Goal: Contribute content: Add original content to the website for others to see

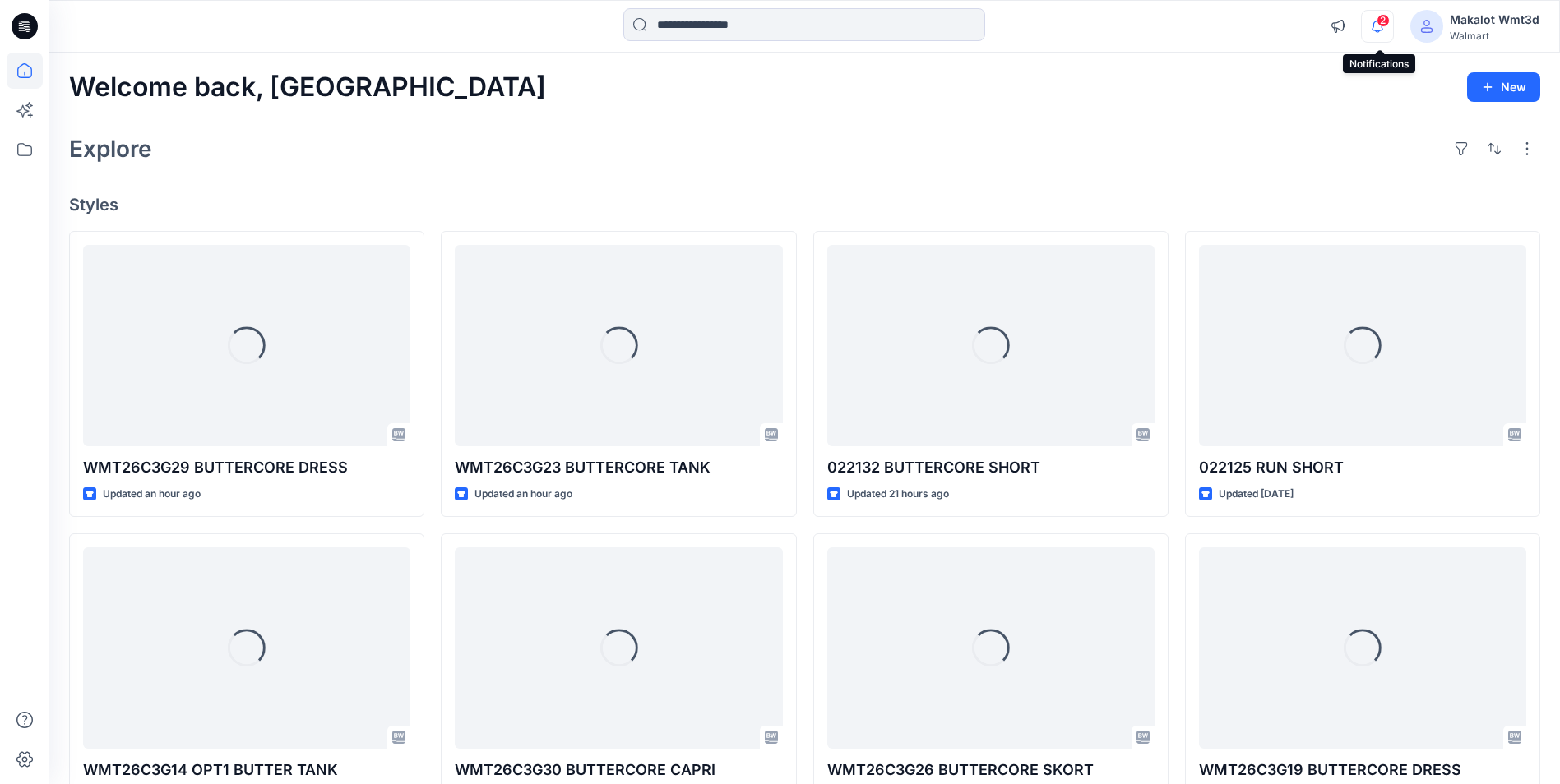
click at [1383, 29] on icon "button" at bounding box center [1378, 26] width 31 height 33
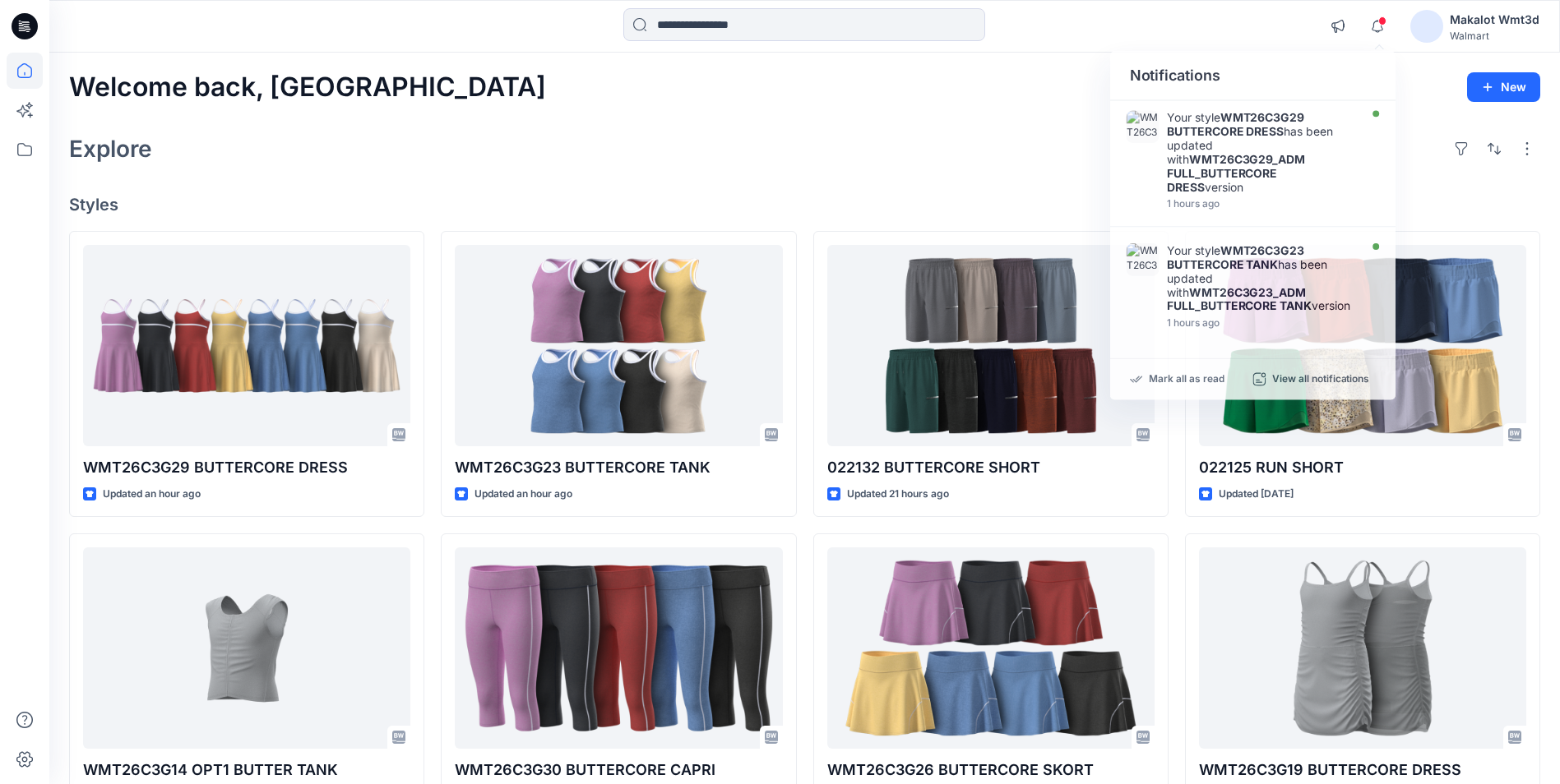
click at [786, 133] on div "Explore" at bounding box center [804, 149] width 1472 height 39
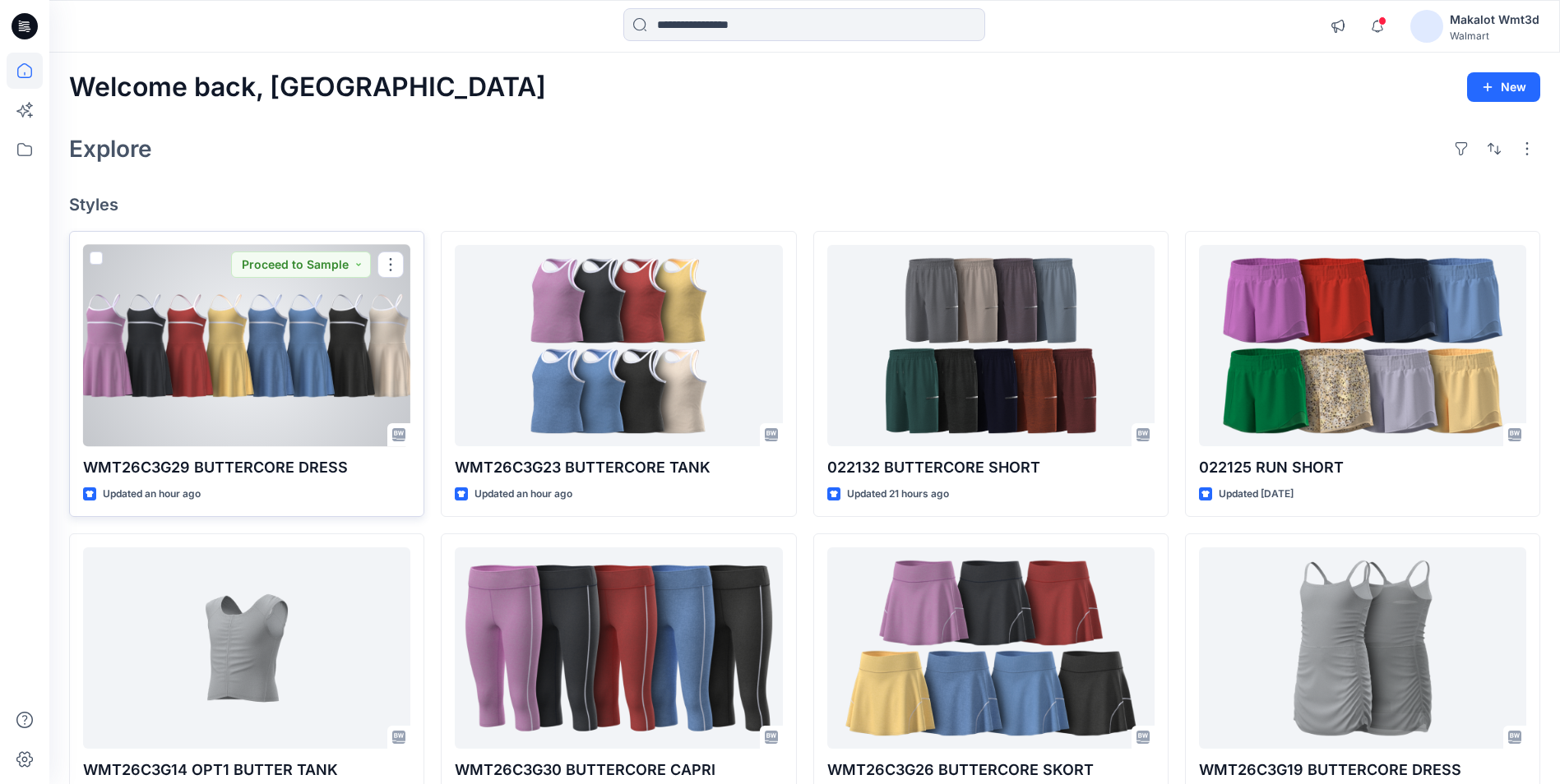
click at [270, 410] on div at bounding box center [247, 346] width 327 height 202
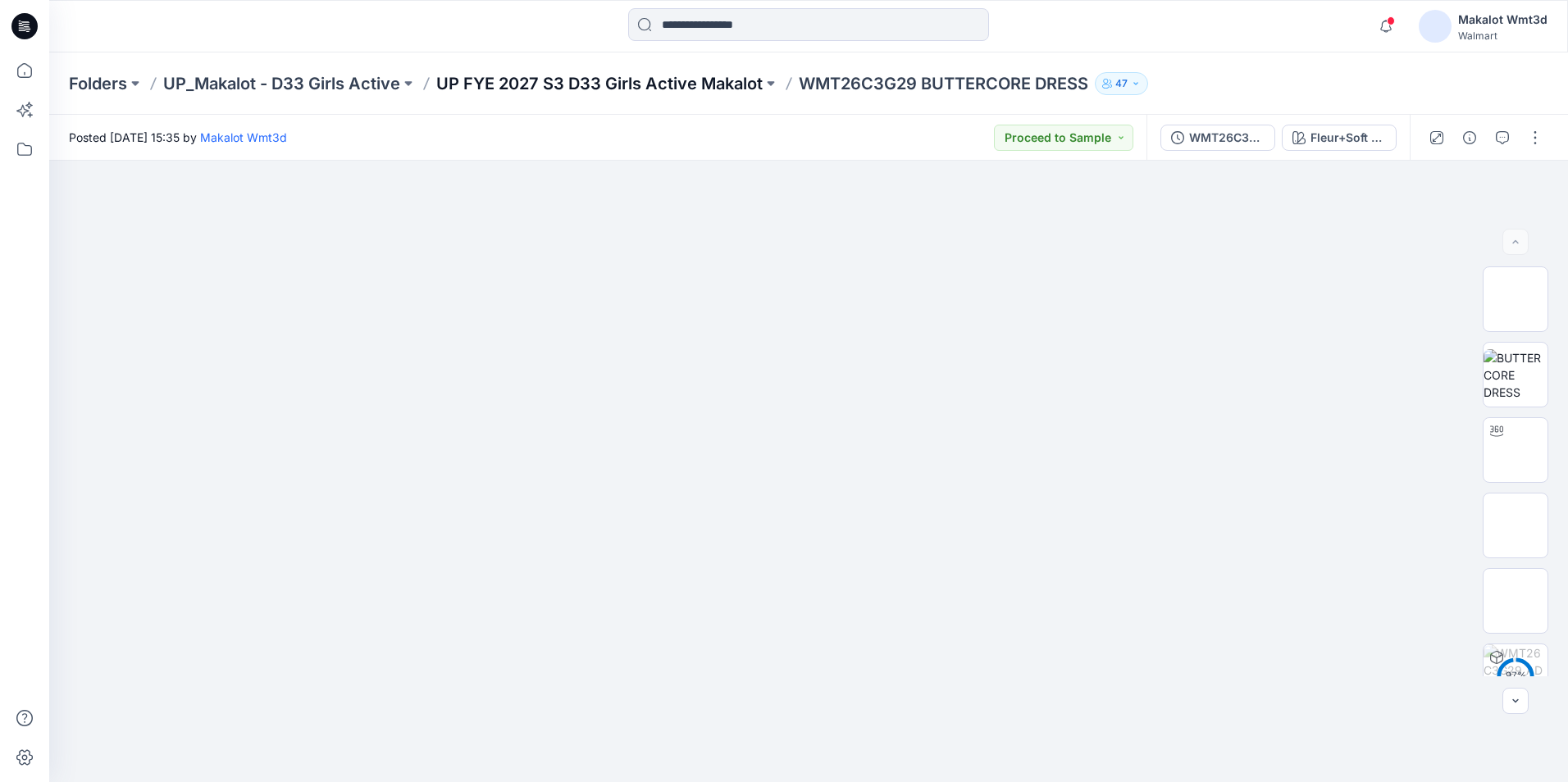
click at [744, 81] on p "UP FYE 2027 S3 D33 Girls Active Makalot" at bounding box center [600, 84] width 326 height 23
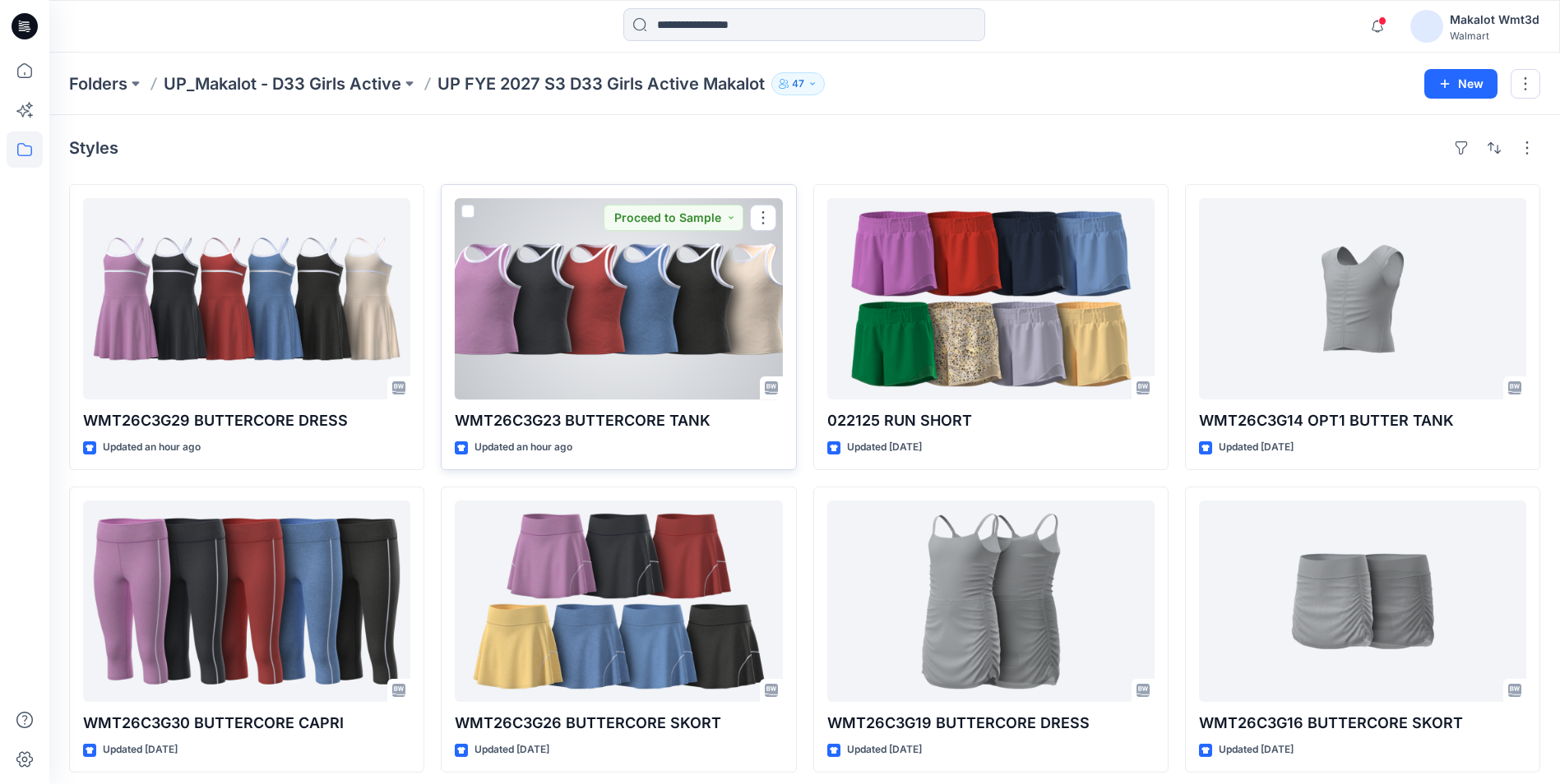
click at [652, 339] on div at bounding box center [618, 299] width 327 height 202
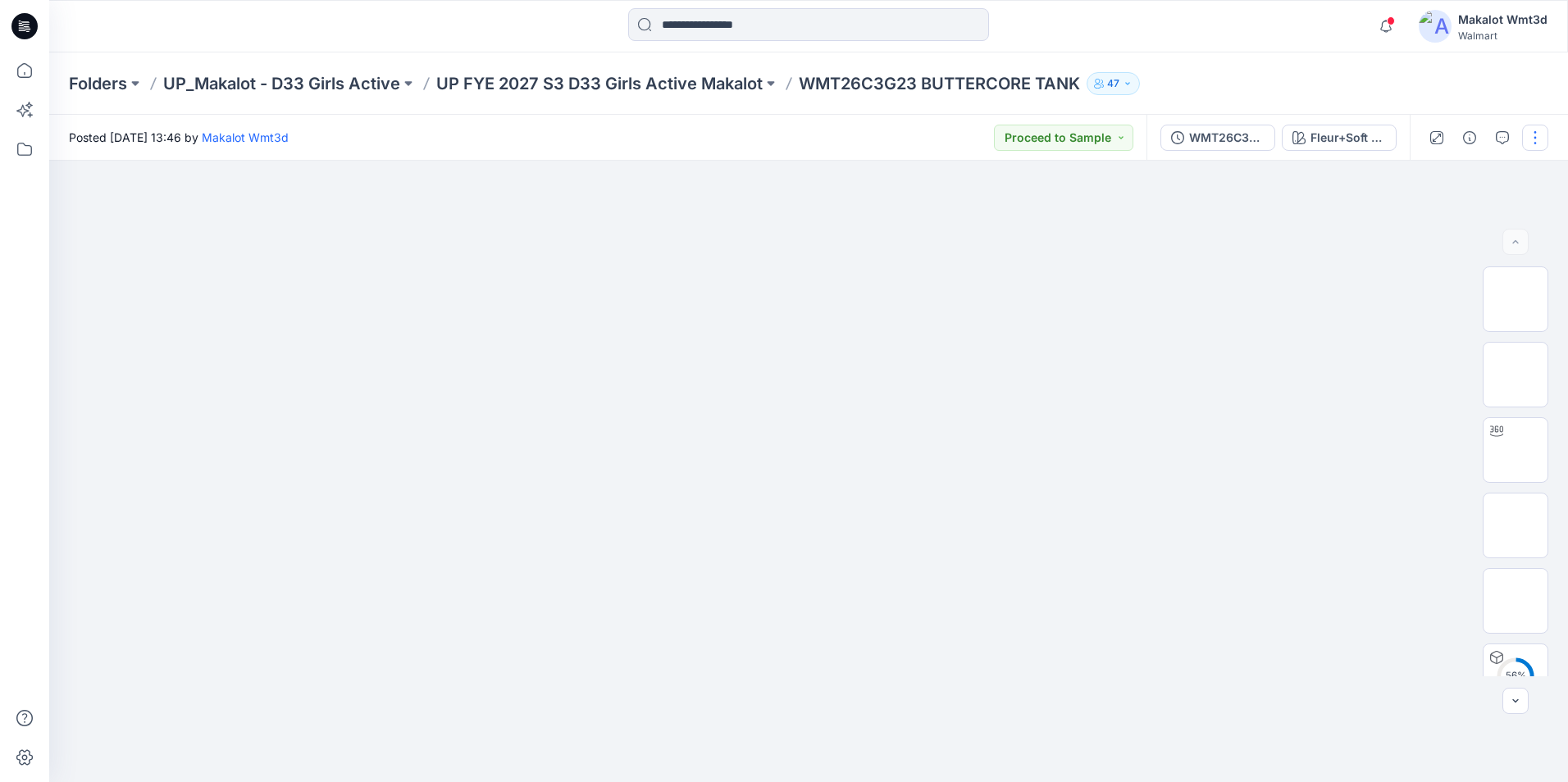
click at [1523, 139] on button "button" at bounding box center [1535, 137] width 26 height 26
click at [1450, 215] on button "Edit" at bounding box center [1466, 222] width 151 height 30
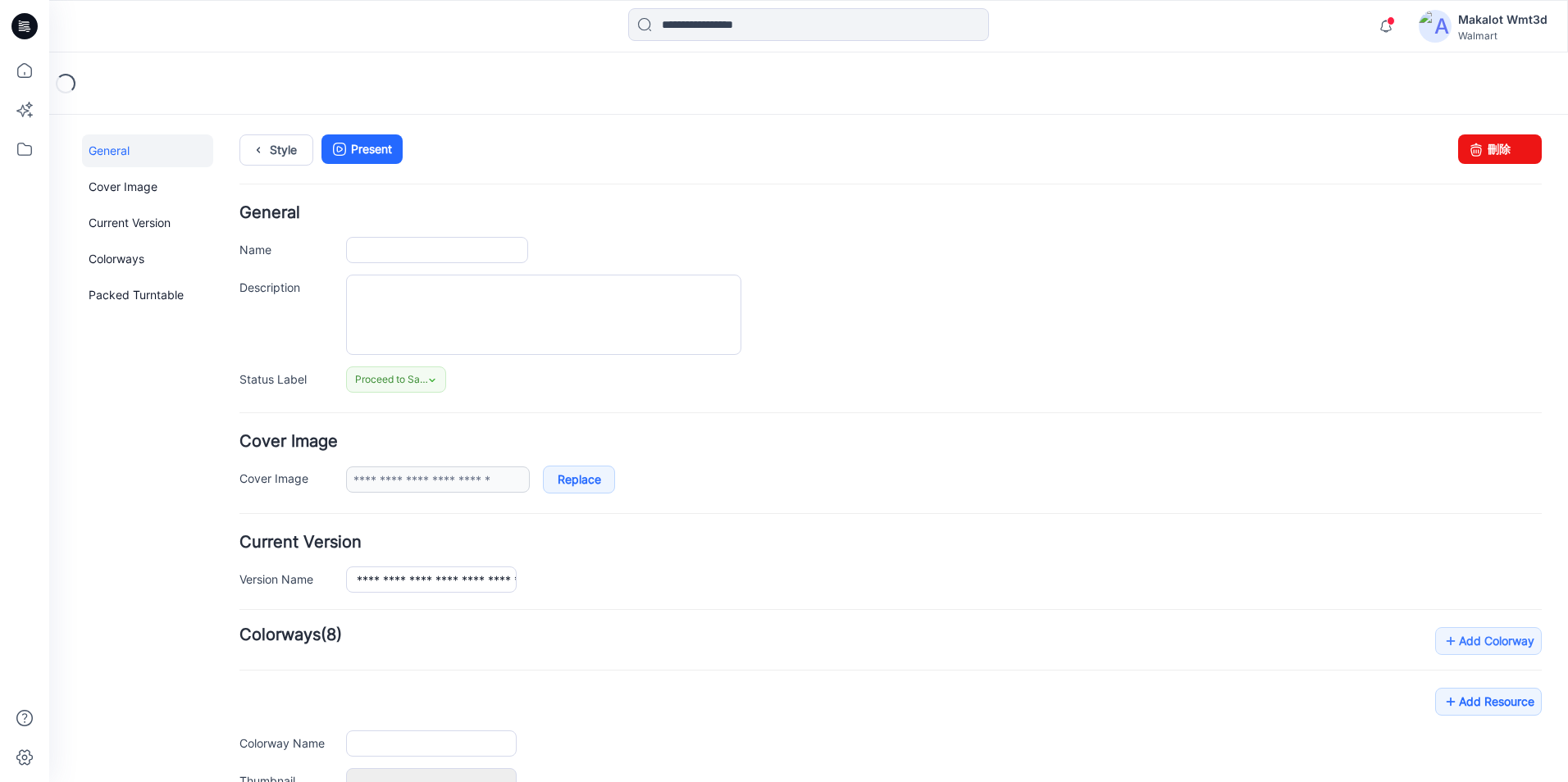
type input "**********"
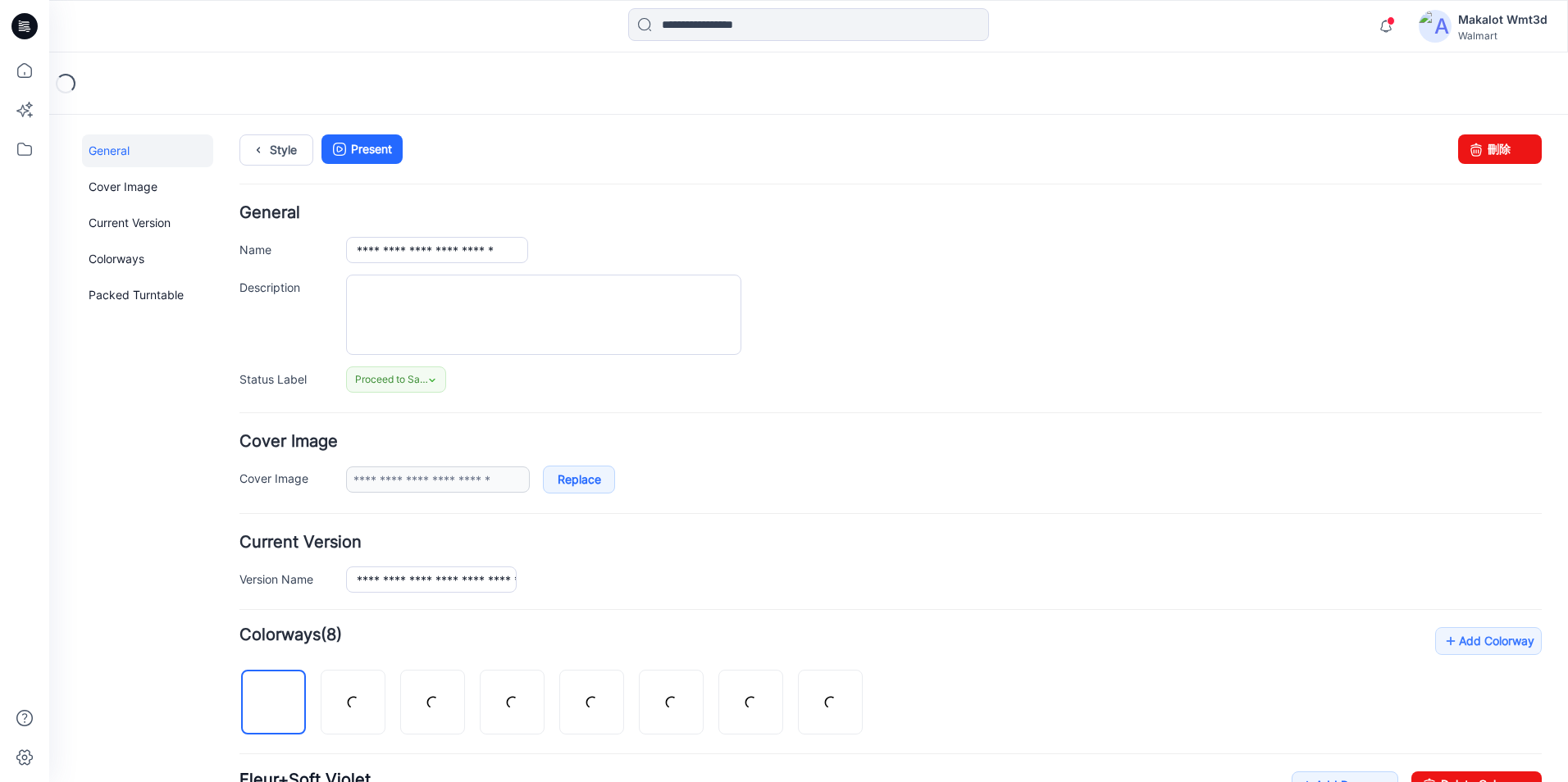
scroll to position [328, 0]
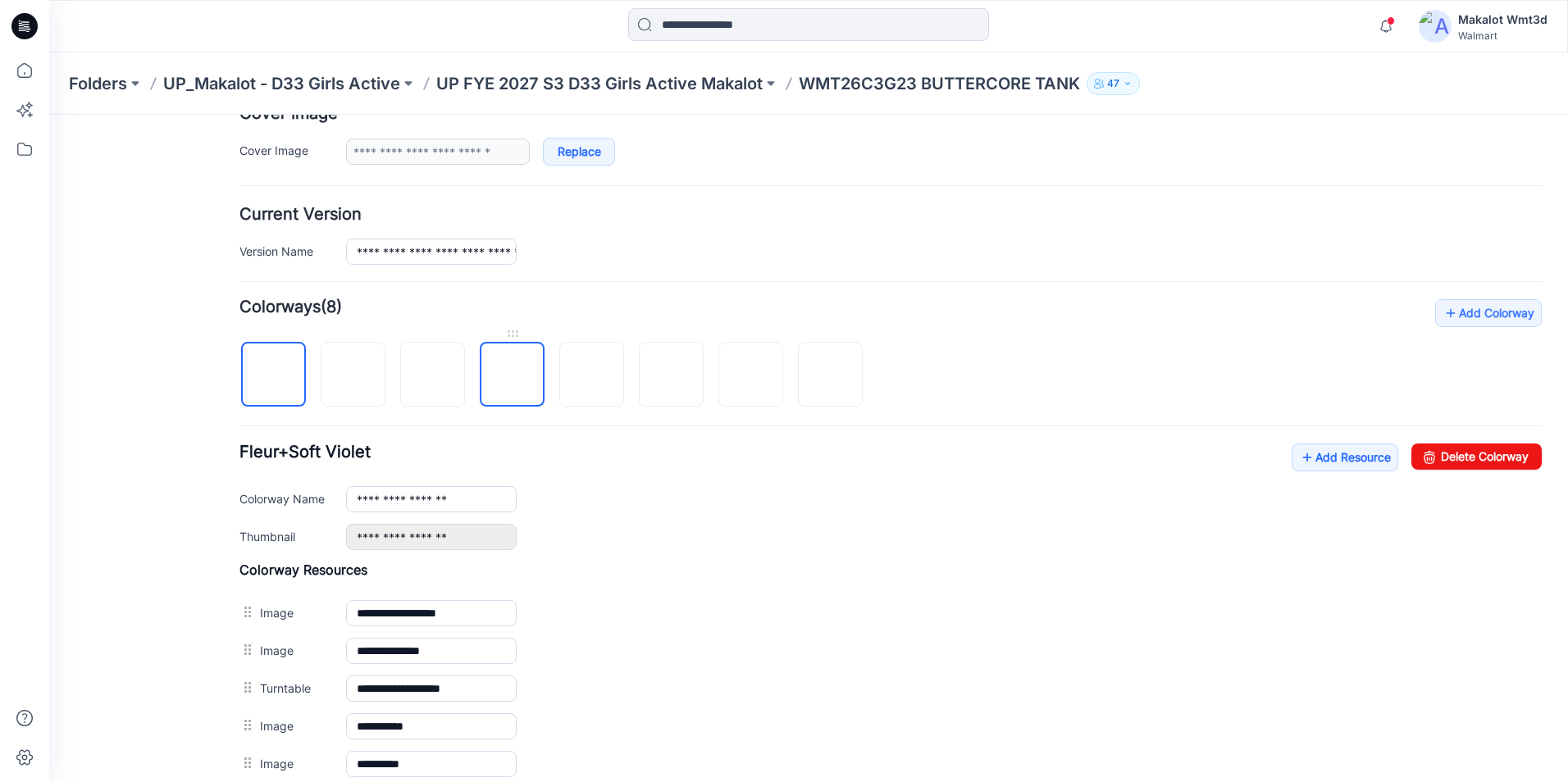
click at [512, 376] on img at bounding box center [512, 376] width 0 height 0
click at [1493, 459] on link "Delete Colorway" at bounding box center [1476, 456] width 130 height 26
click at [585, 382] on img at bounding box center [592, 375] width 13 height 13
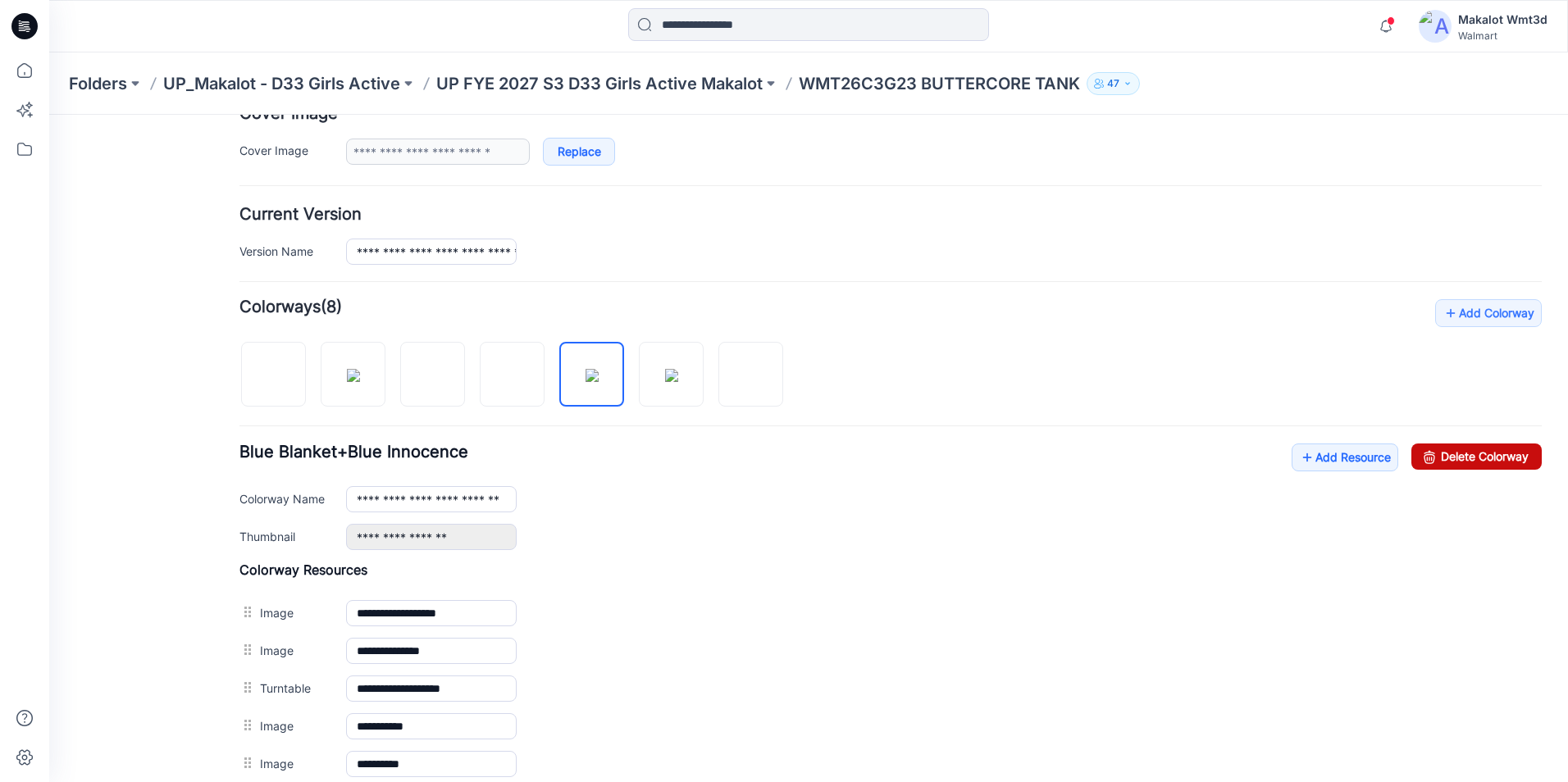
click at [1481, 457] on link "Delete Colorway" at bounding box center [1476, 456] width 130 height 26
type input "**********"
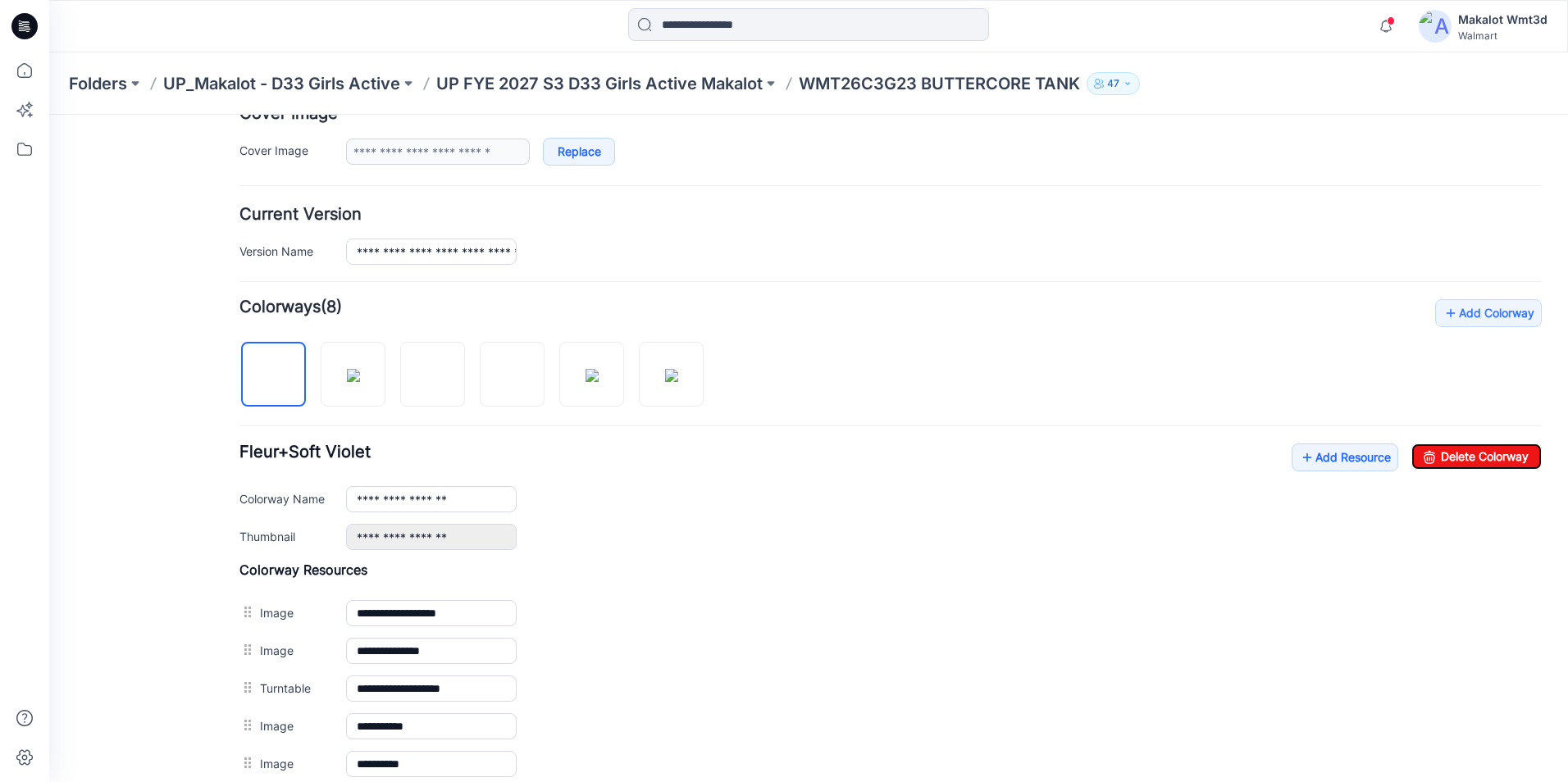
scroll to position [0, 0]
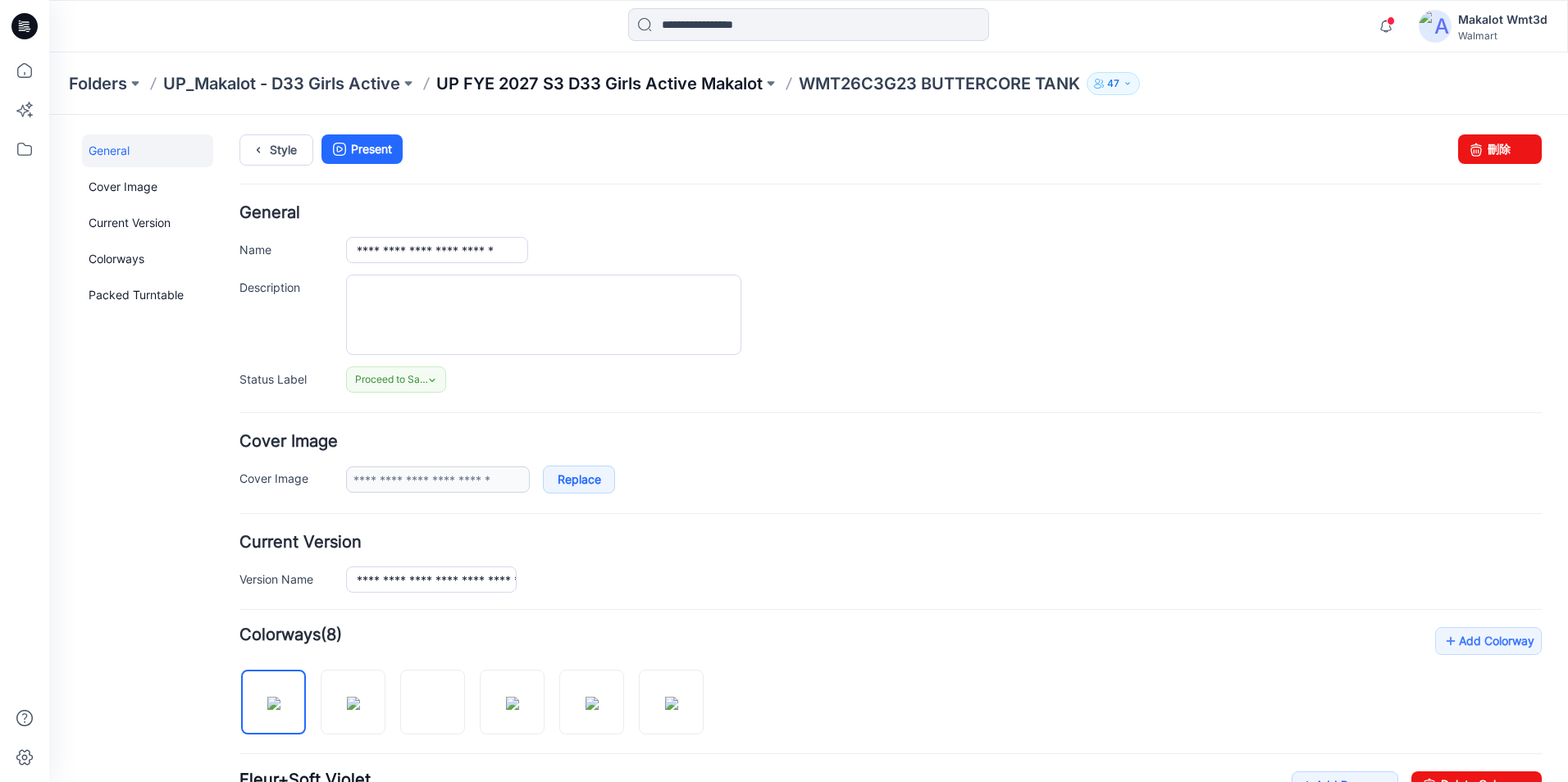
click at [612, 87] on p "UP FYE 2027 S3 D33 Girls Active Makalot" at bounding box center [600, 84] width 326 height 23
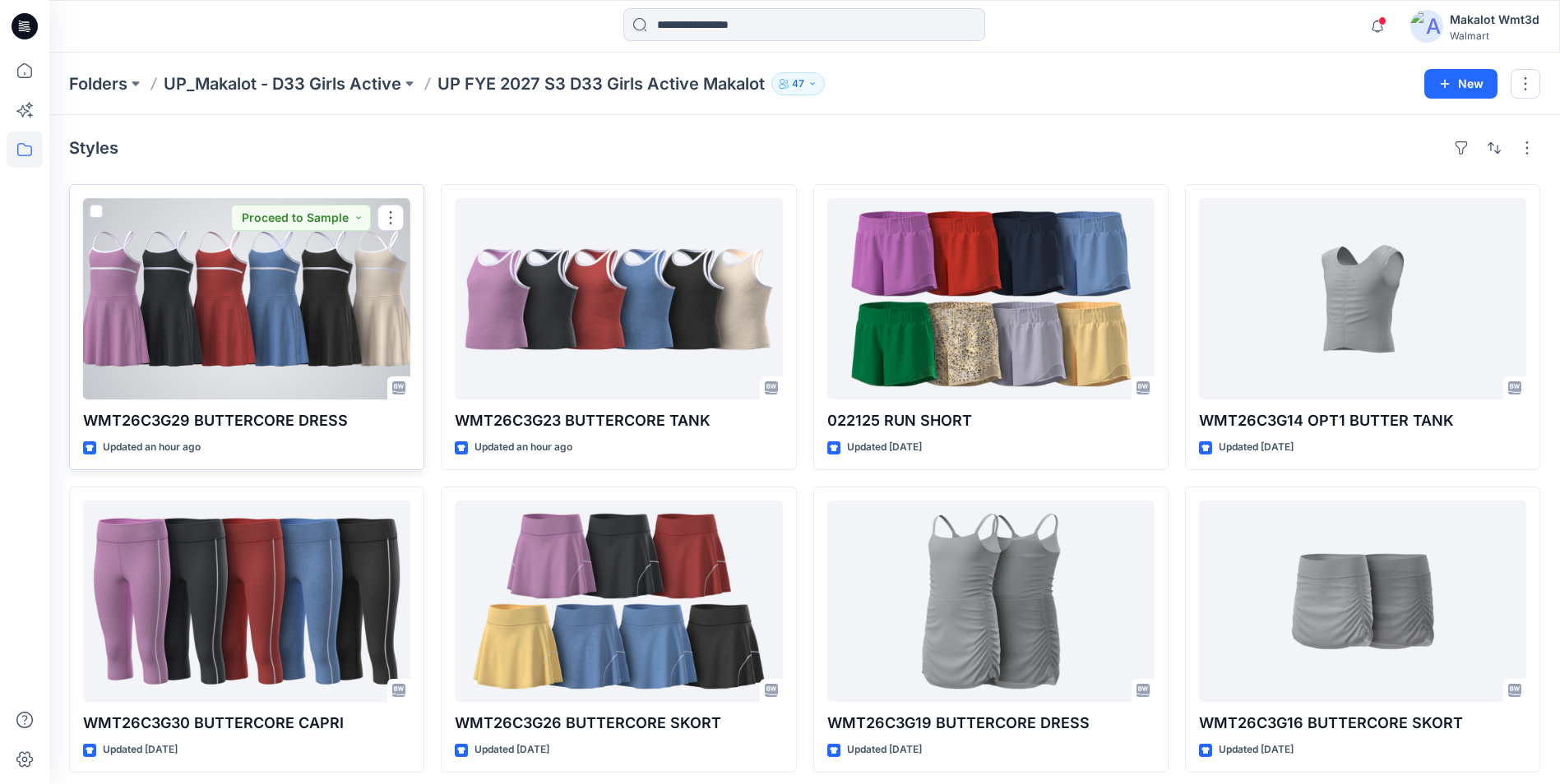
click at [198, 366] on div at bounding box center [247, 299] width 327 height 202
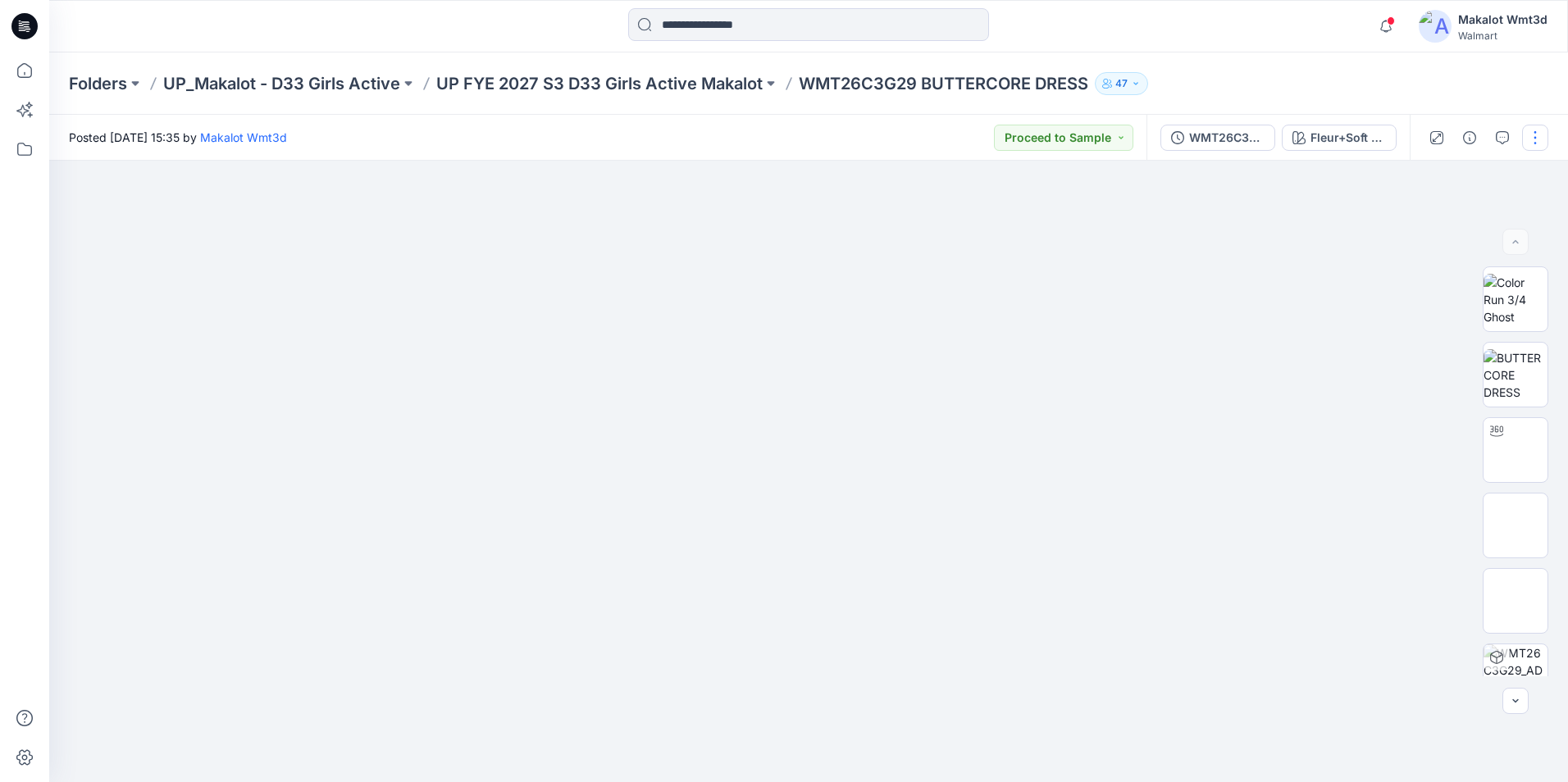
click at [1541, 140] on button "button" at bounding box center [1535, 137] width 26 height 26
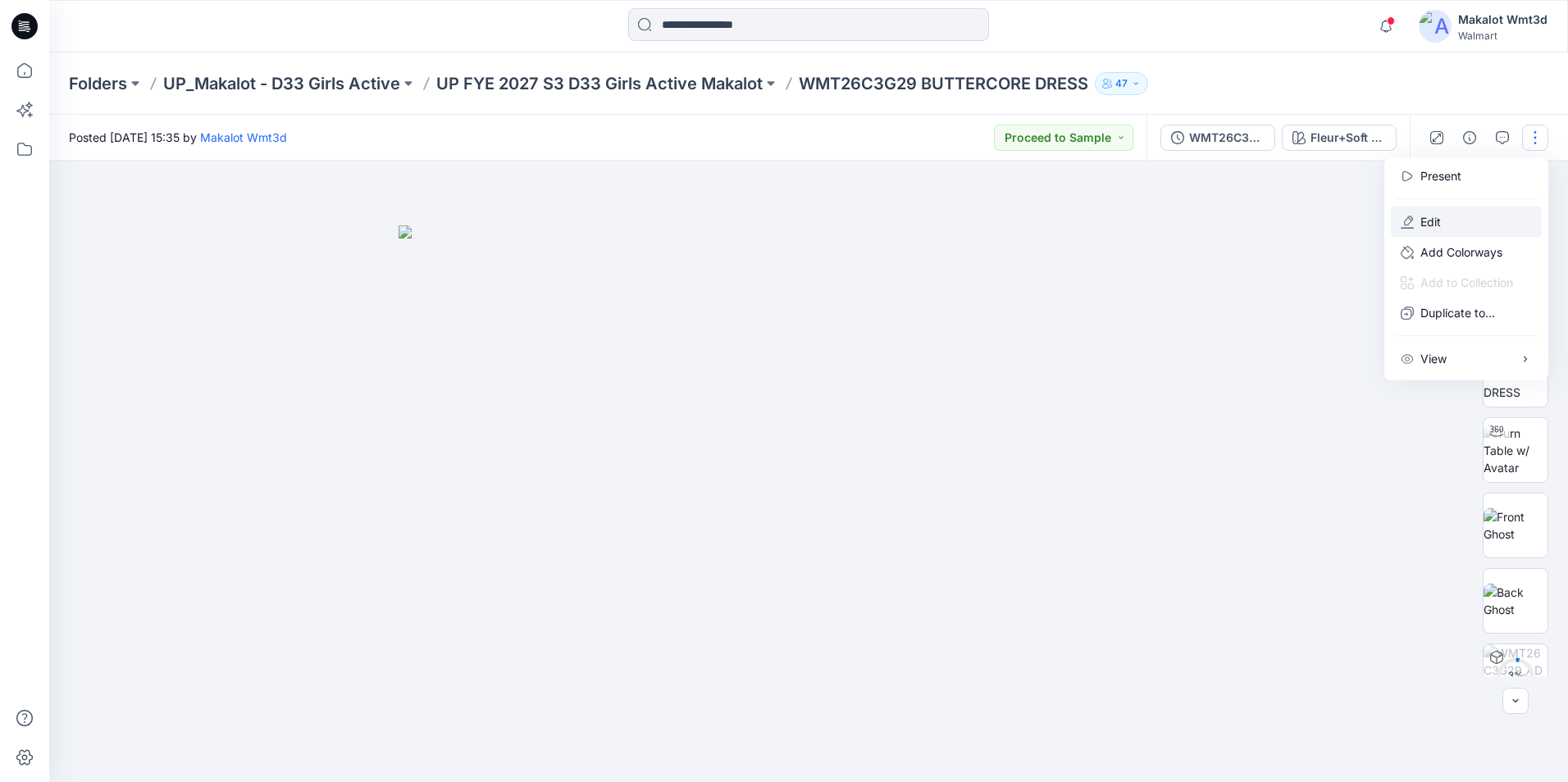
click at [1443, 208] on button "Edit" at bounding box center [1466, 222] width 151 height 30
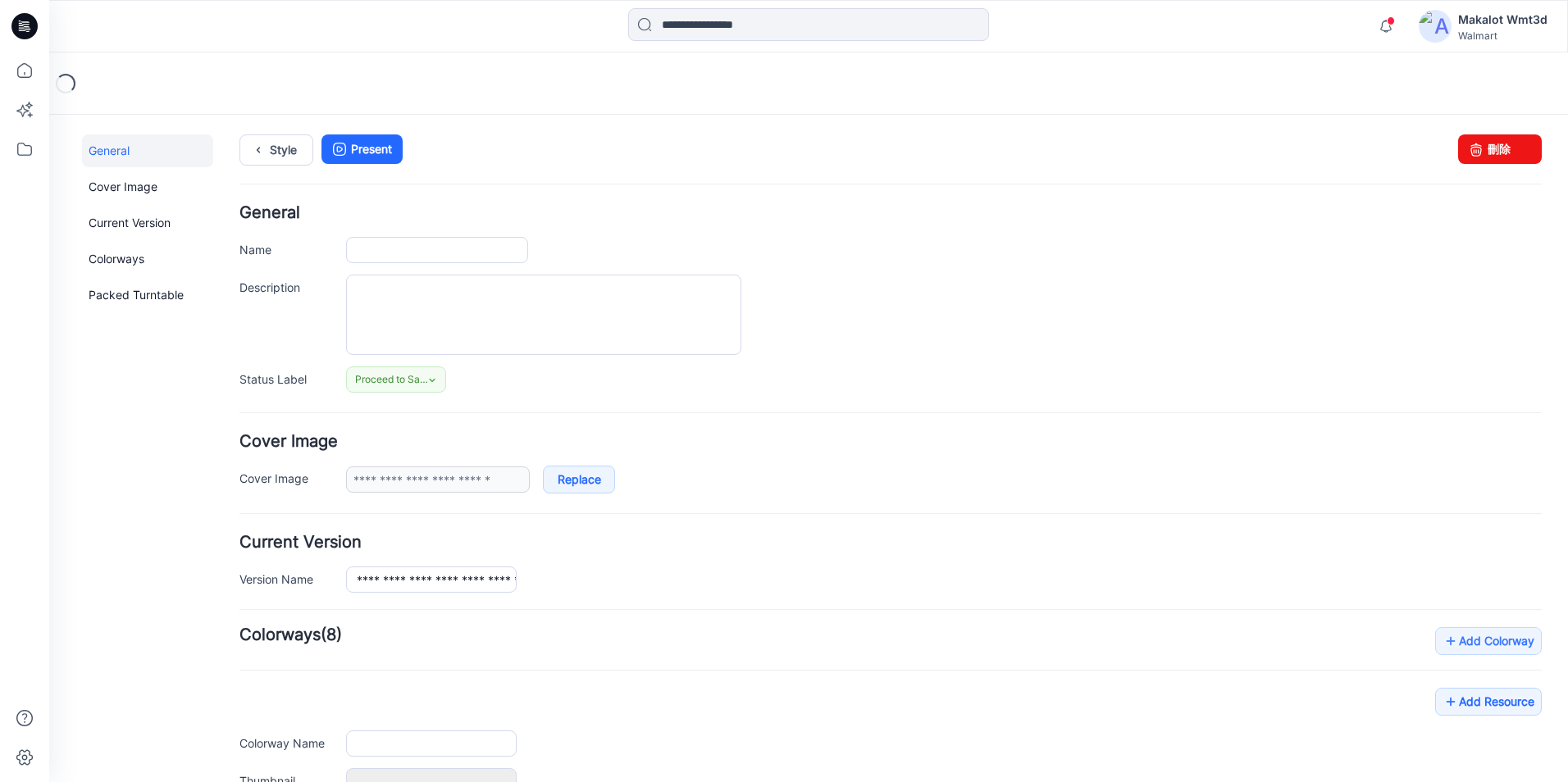
type input "**********"
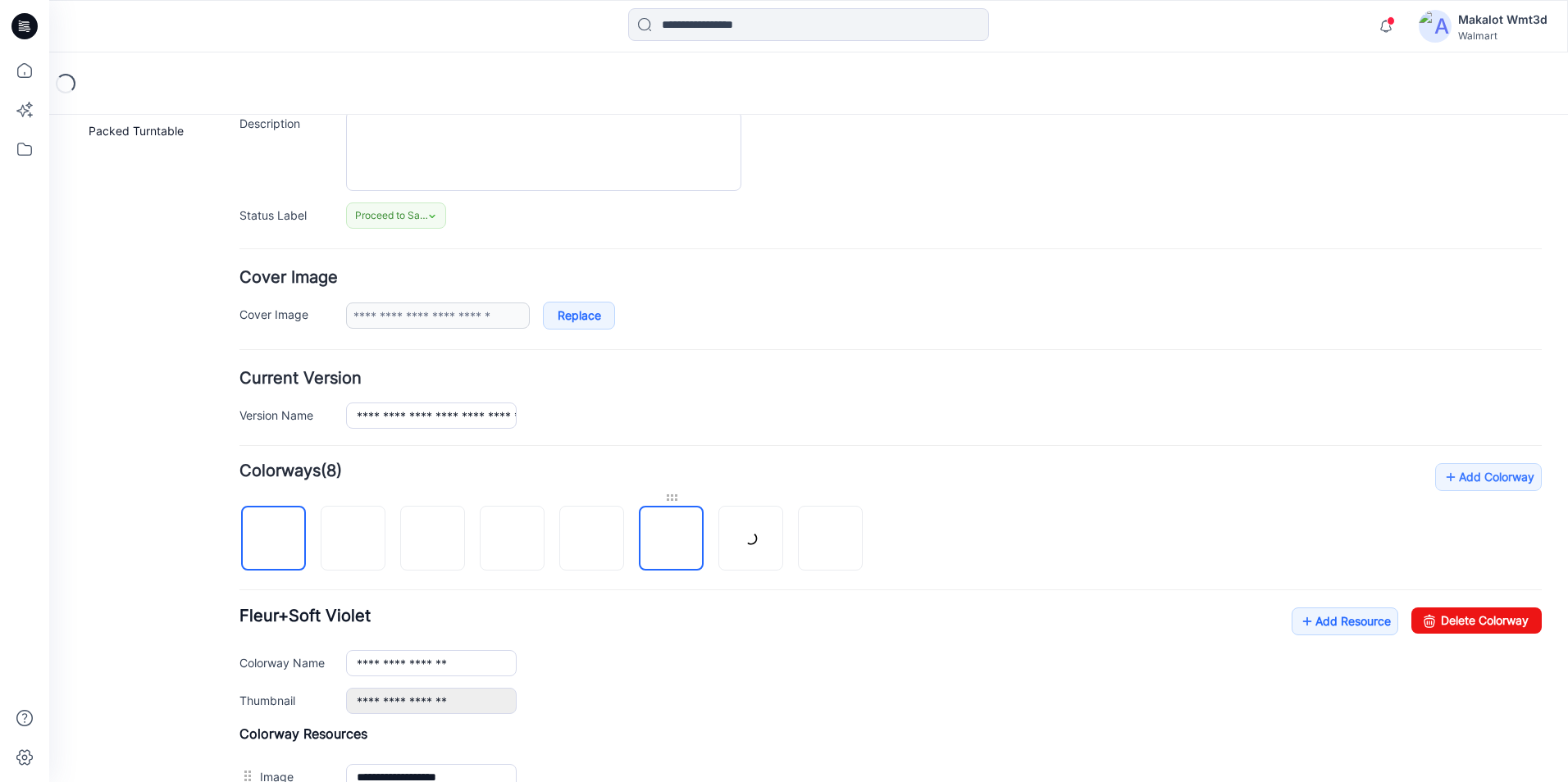
scroll to position [246, 0]
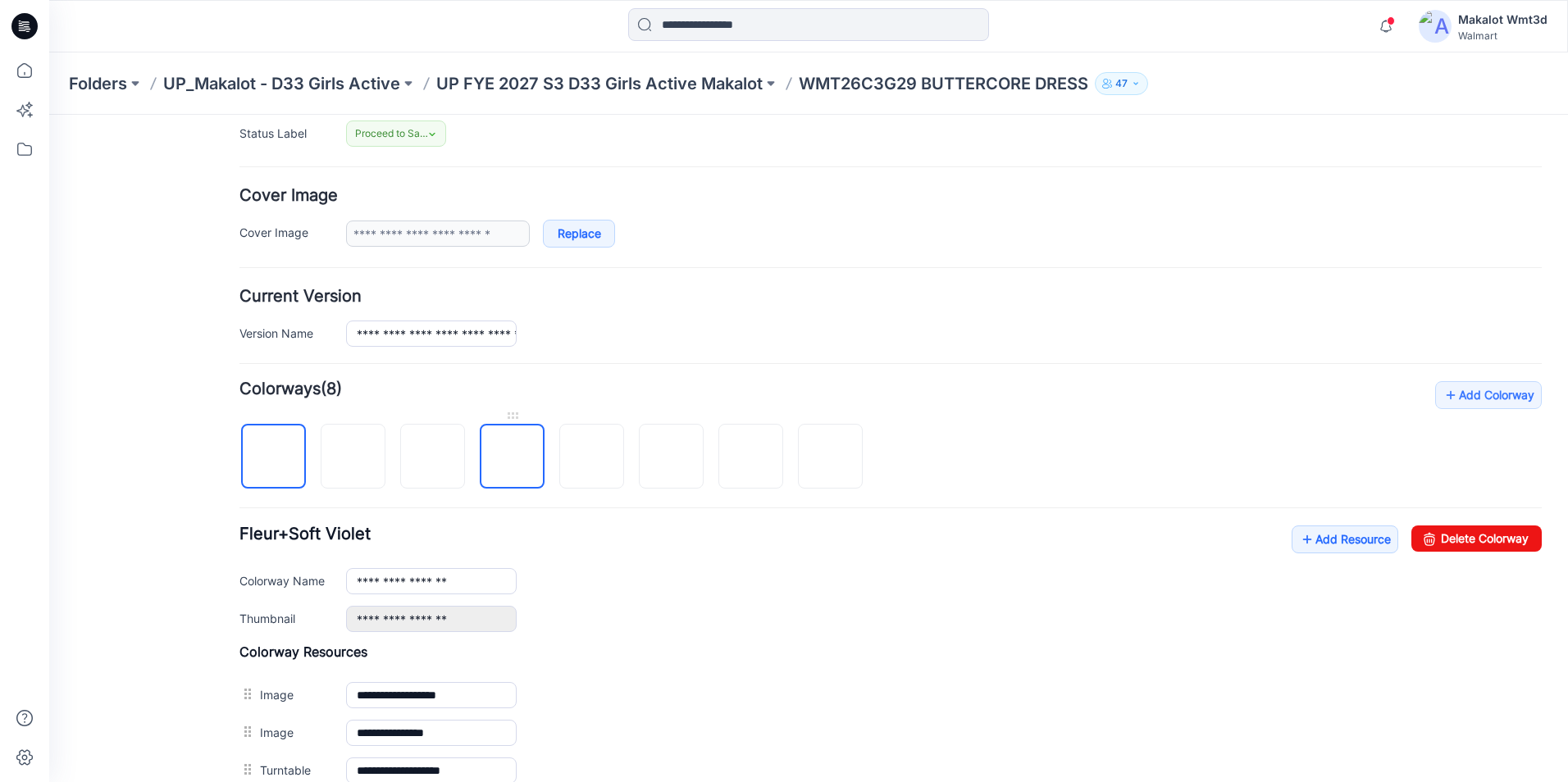
click at [512, 458] on img at bounding box center [512, 458] width 0 height 0
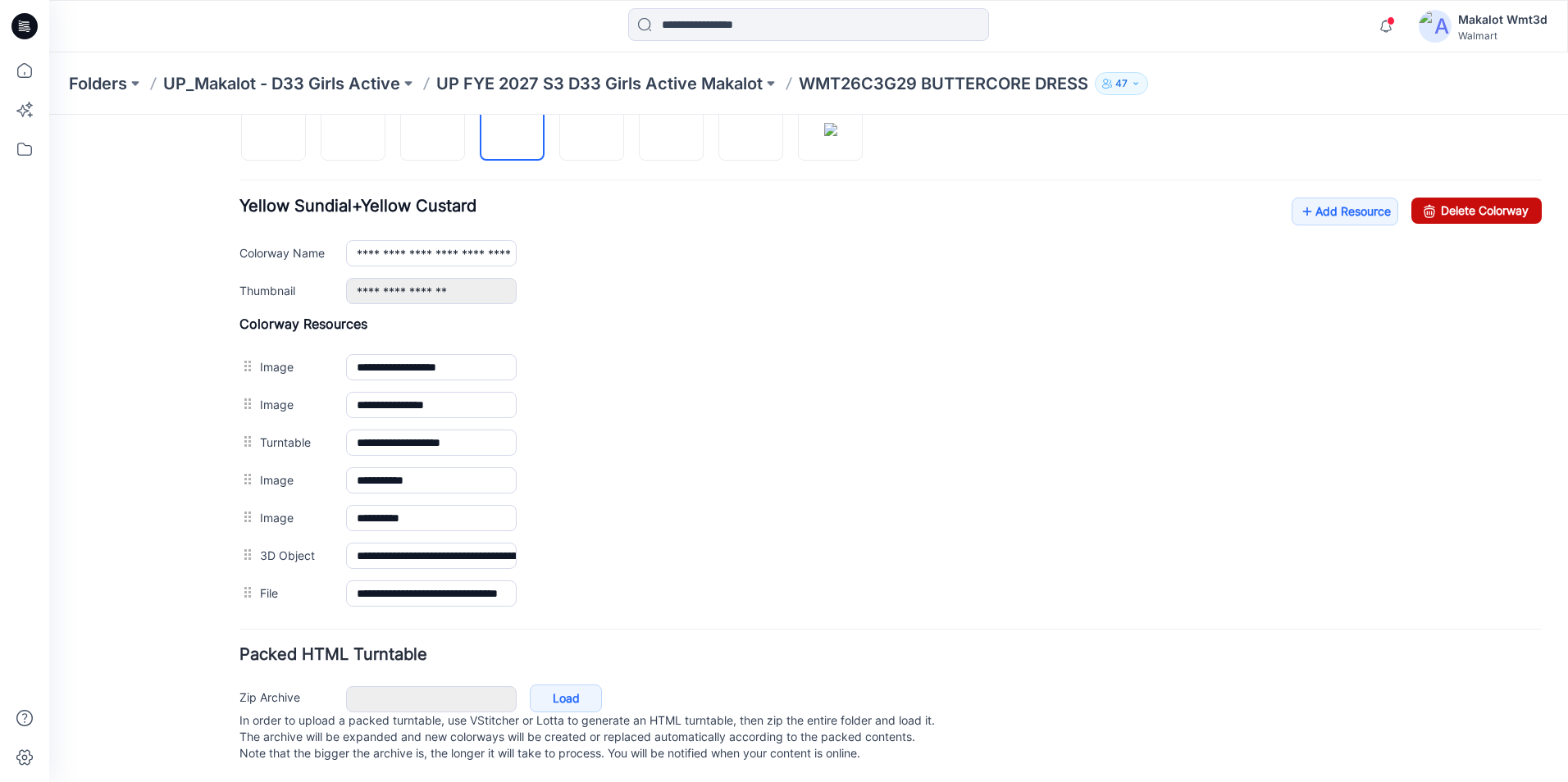
drag, startPoint x: 1472, startPoint y: 209, endPoint x: 917, endPoint y: 189, distance: 555.4
click at [1472, 209] on link "Delete Colorway" at bounding box center [1476, 210] width 130 height 26
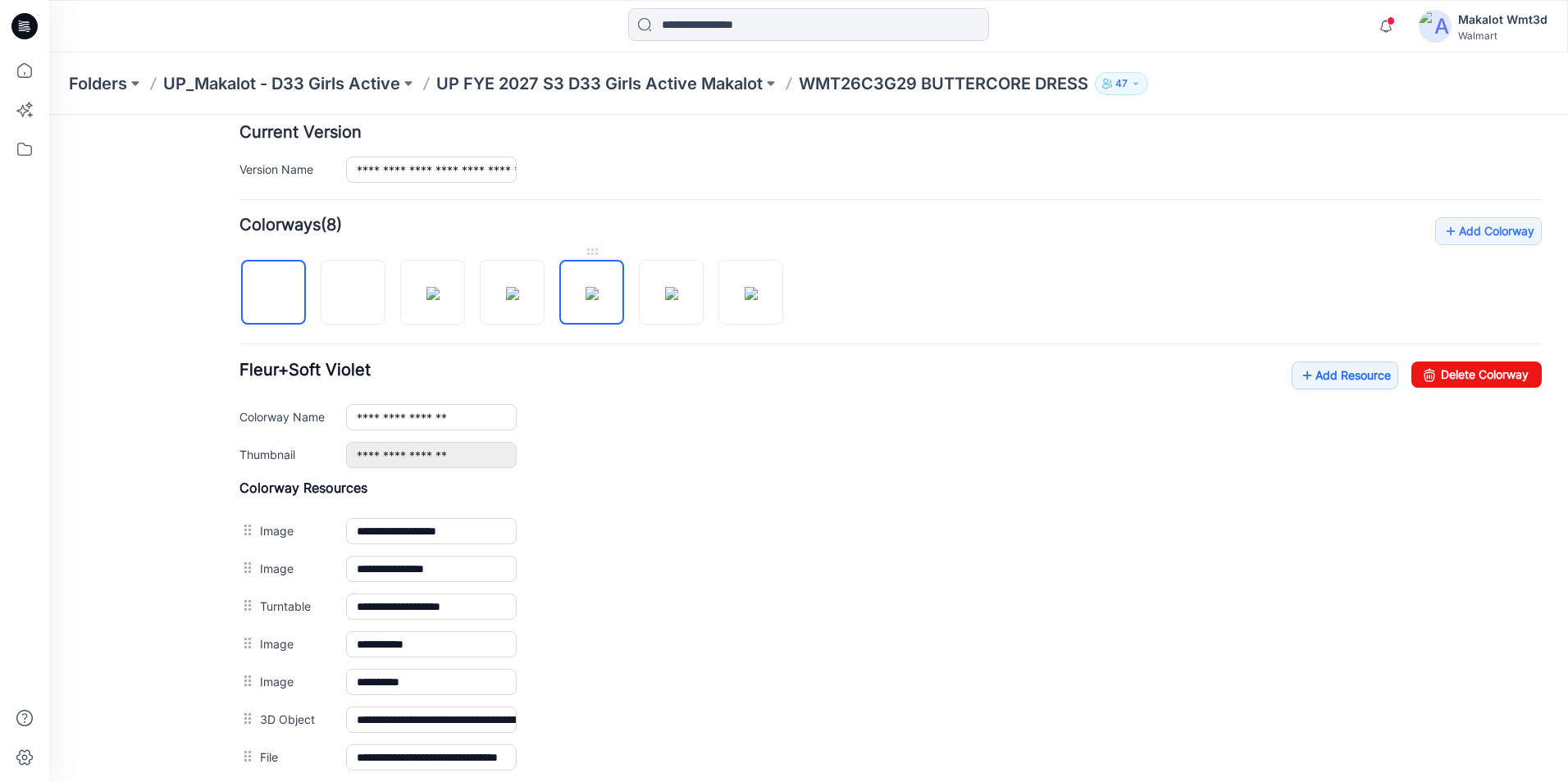
click at [591, 300] on img at bounding box center [592, 293] width 13 height 13
drag, startPoint x: 1509, startPoint y: 380, endPoint x: 934, endPoint y: 183, distance: 607.8
click at [1509, 380] on link "Delete Colorway" at bounding box center [1476, 374] width 130 height 26
type input "**********"
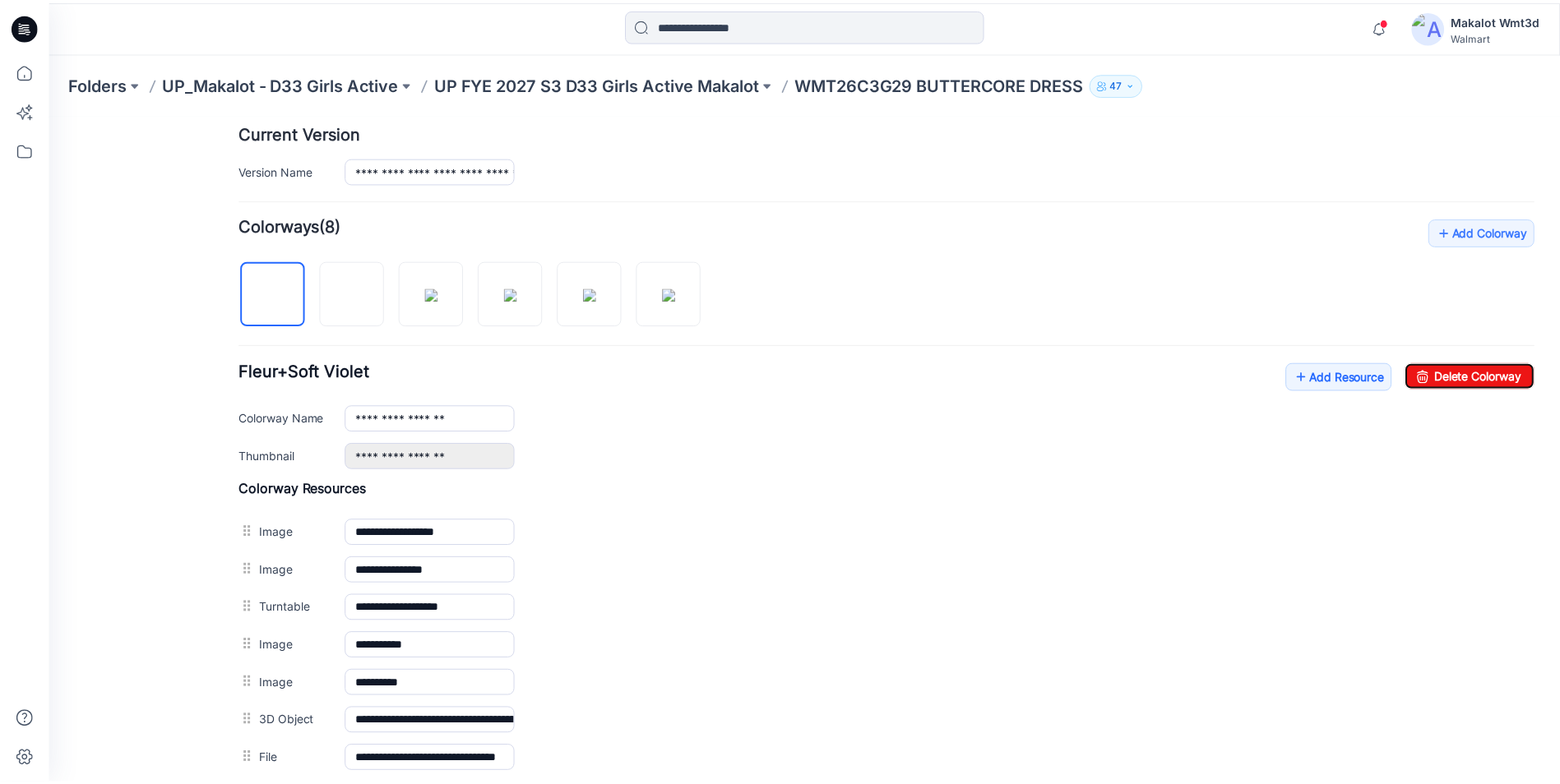
scroll to position [82, 0]
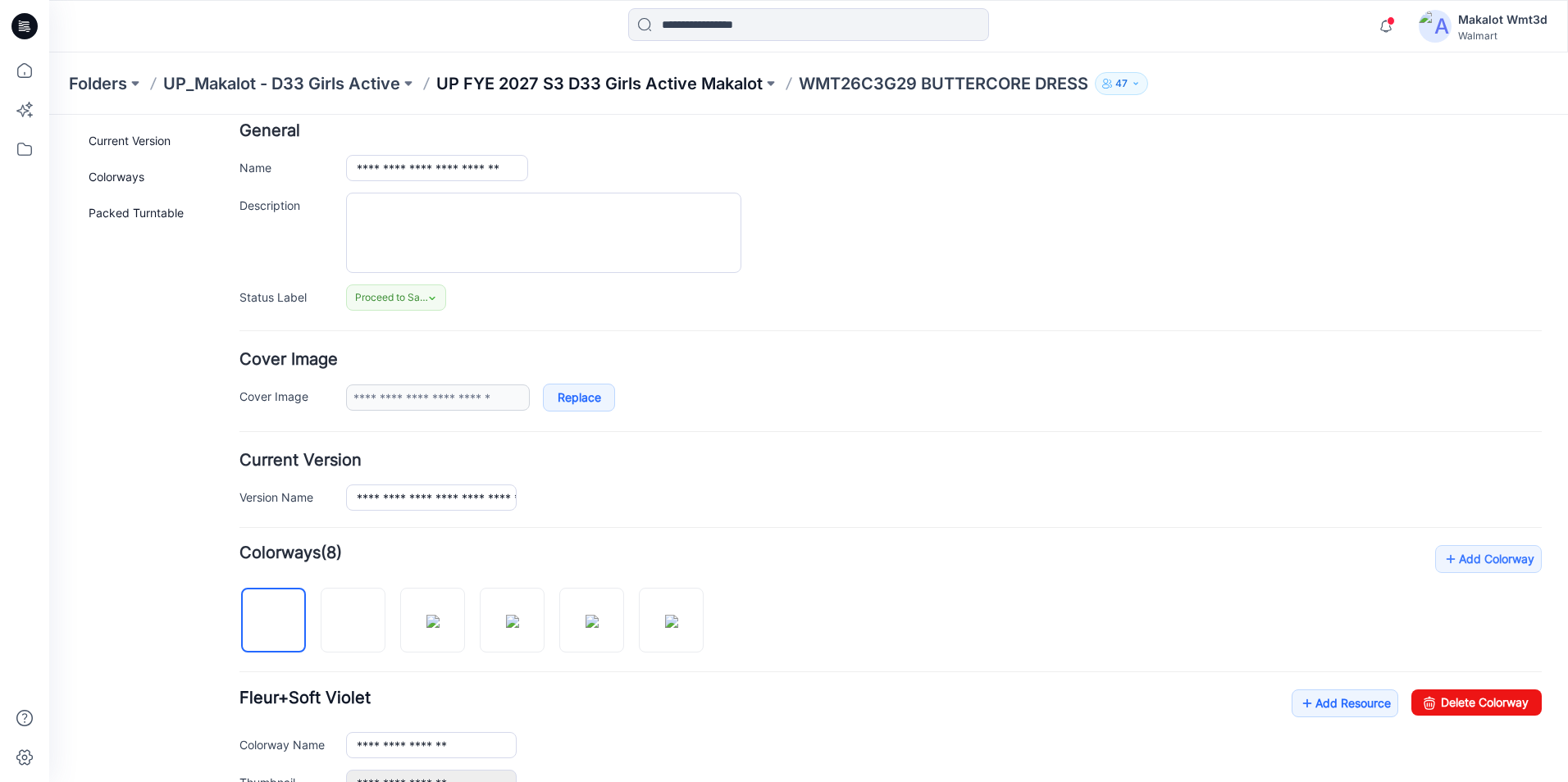
click at [706, 78] on p "UP FYE 2027 S3 D33 Girls Active Makalot" at bounding box center [600, 84] width 326 height 23
